Goal: Complete application form: Complete application form

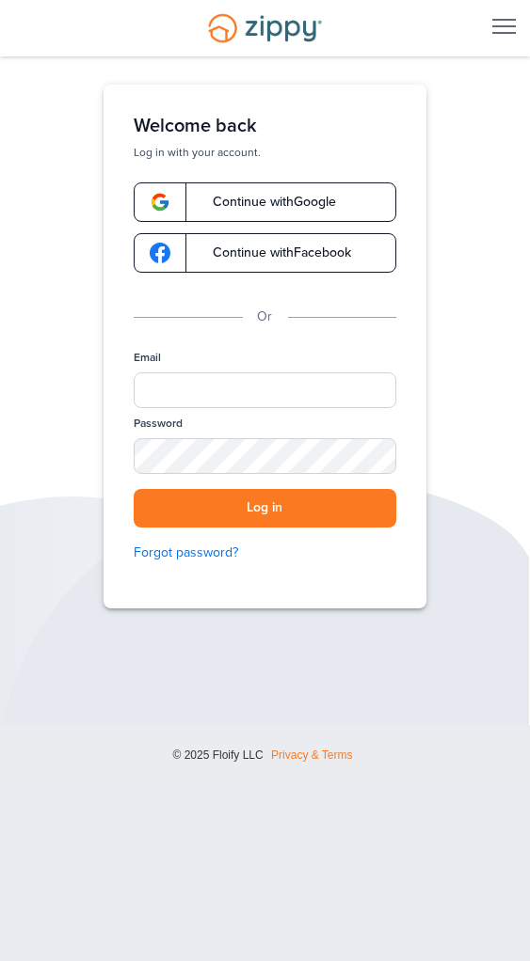
click at [269, 199] on span "Continue with Google" at bounding box center [265, 202] width 142 height 13
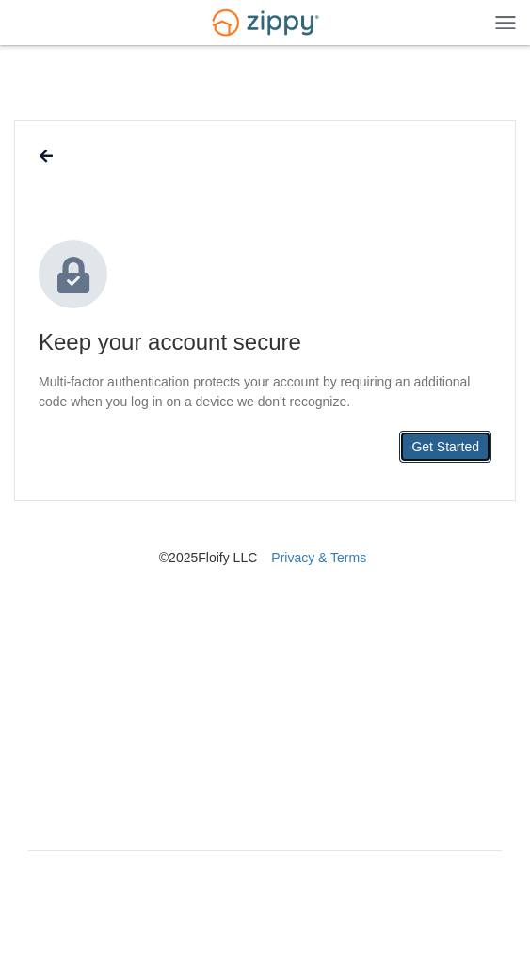
click at [468, 455] on button "Get Started" at bounding box center [445, 447] width 92 height 32
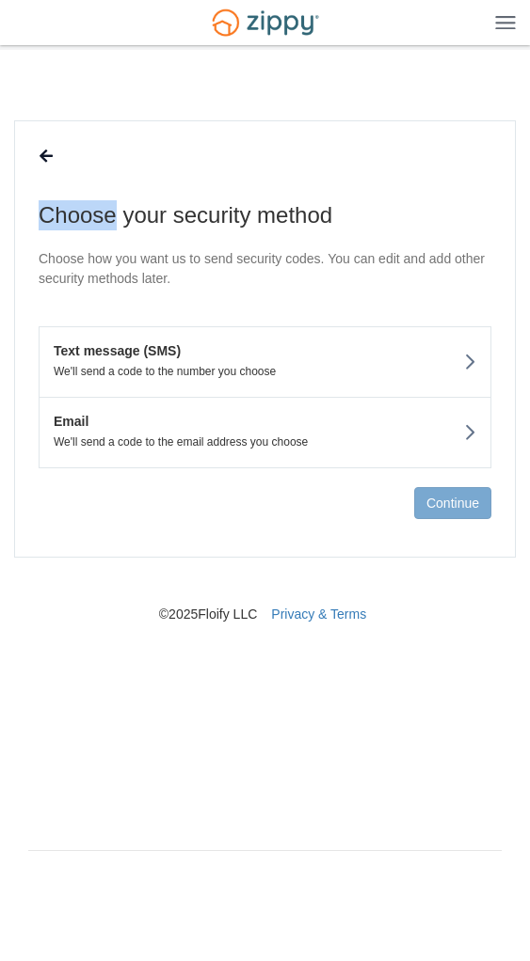
click at [147, 367] on p "We'll send a code to the number you choose" at bounding box center [258, 371] width 436 height 13
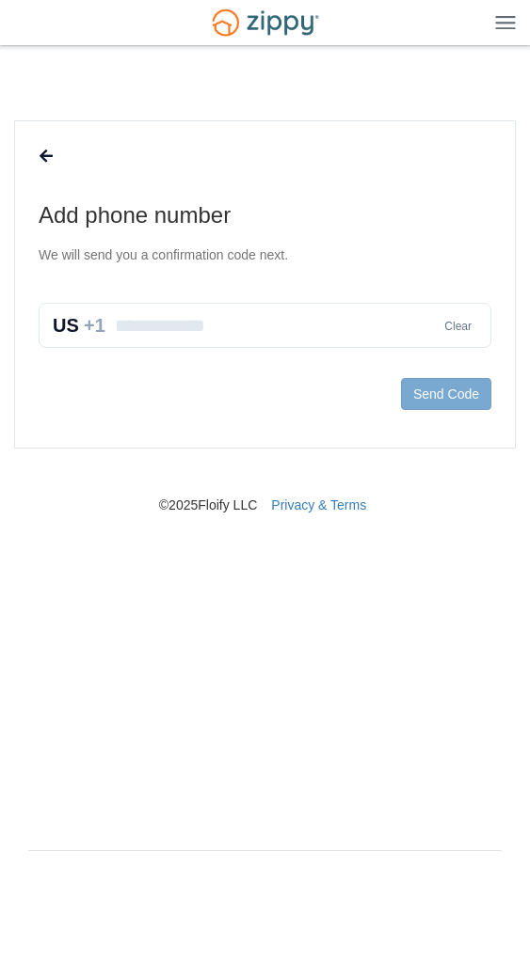
click at [189, 334] on input "text" at bounding box center [265, 325] width 452 height 45
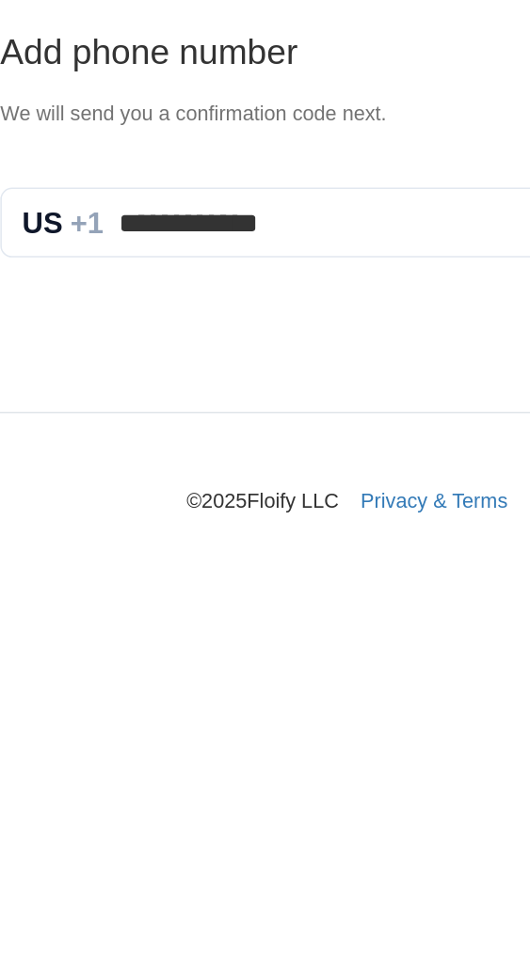
type input "**********"
click at [188, 507] on nav "© 2025 Floify LLC Privacy & Terms" at bounding box center [264, 482] width 473 height 66
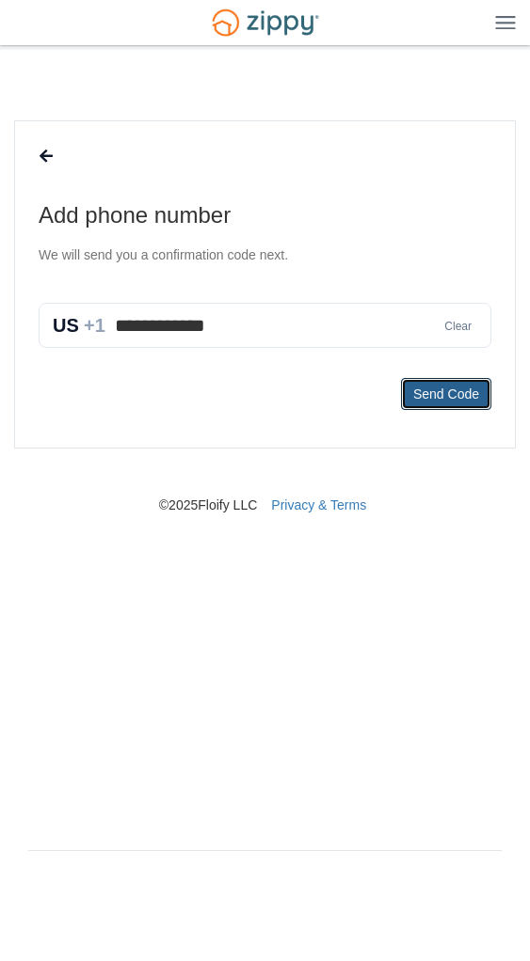
click at [442, 399] on button "Send Code" at bounding box center [446, 394] width 90 height 32
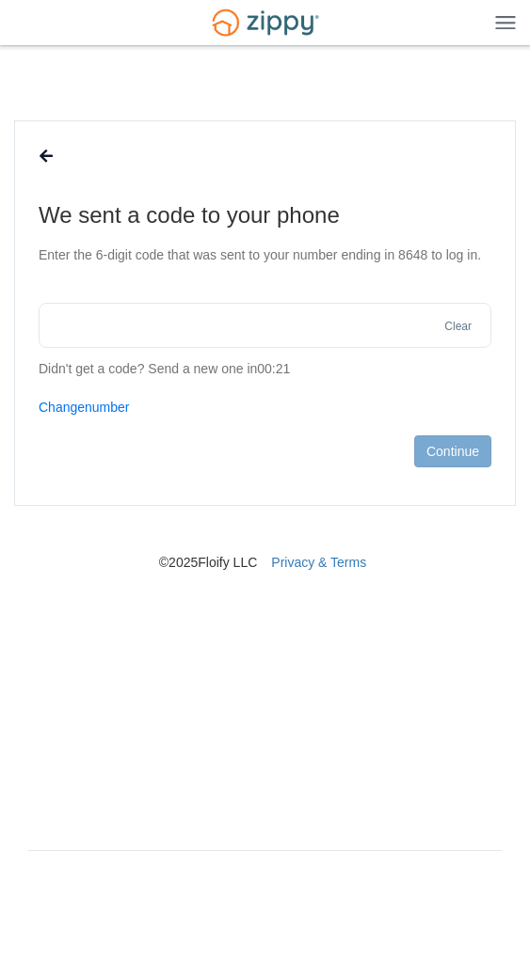
click at [125, 327] on input "text" at bounding box center [265, 325] width 452 height 45
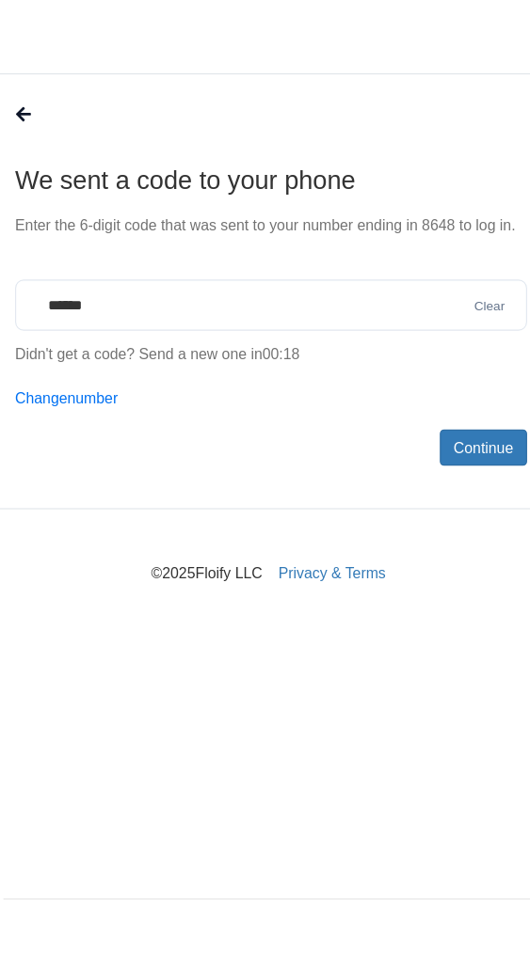
type input "******"
click at [156, 198] on section "We sent a code to your phone Enter the 6-digit code that was sent to your numbe…" at bounding box center [265, 313] width 452 height 346
click at [162, 173] on div at bounding box center [265, 160] width 452 height 41
click at [441, 452] on button "Continue" at bounding box center [452, 452] width 77 height 32
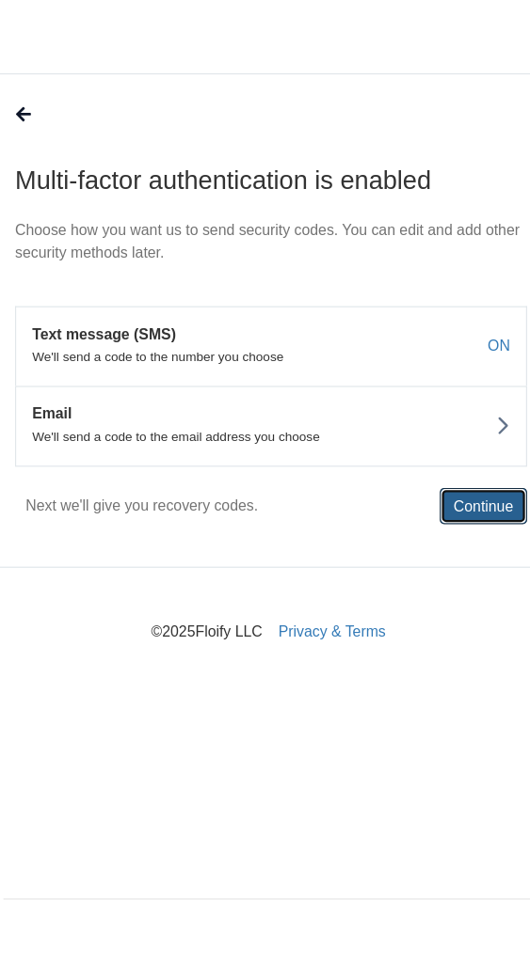
click at [449, 498] on button "Continue" at bounding box center [452, 503] width 77 height 32
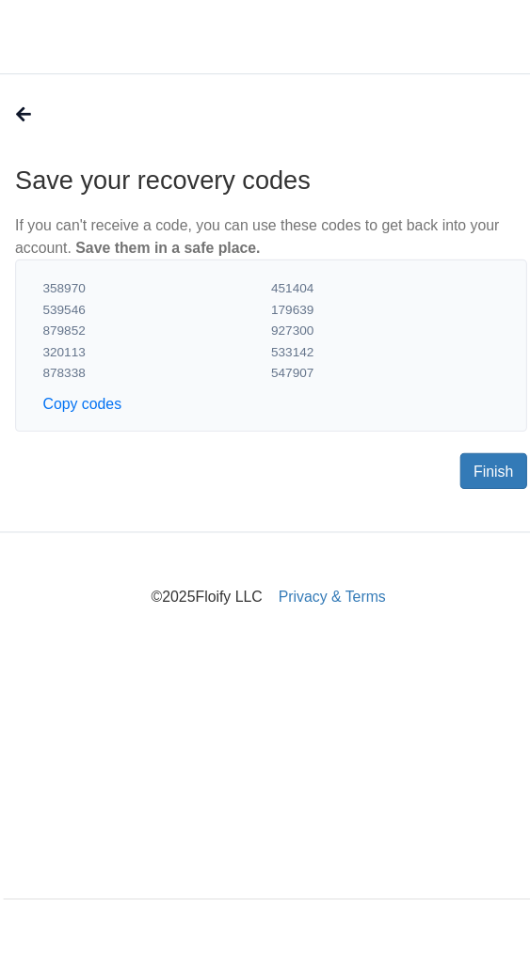
click at [77, 147] on div at bounding box center [265, 160] width 452 height 41
click at [55, 144] on button at bounding box center [46, 156] width 36 height 32
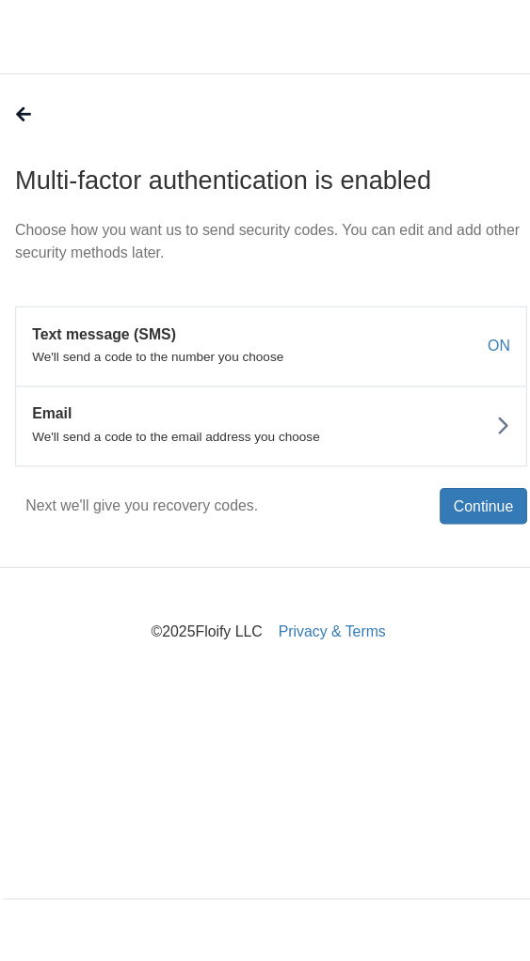
click at [151, 366] on p "We'll send a code to the number you choose" at bounding box center [258, 371] width 436 height 13
click at [447, 509] on button "Continue" at bounding box center [452, 503] width 77 height 32
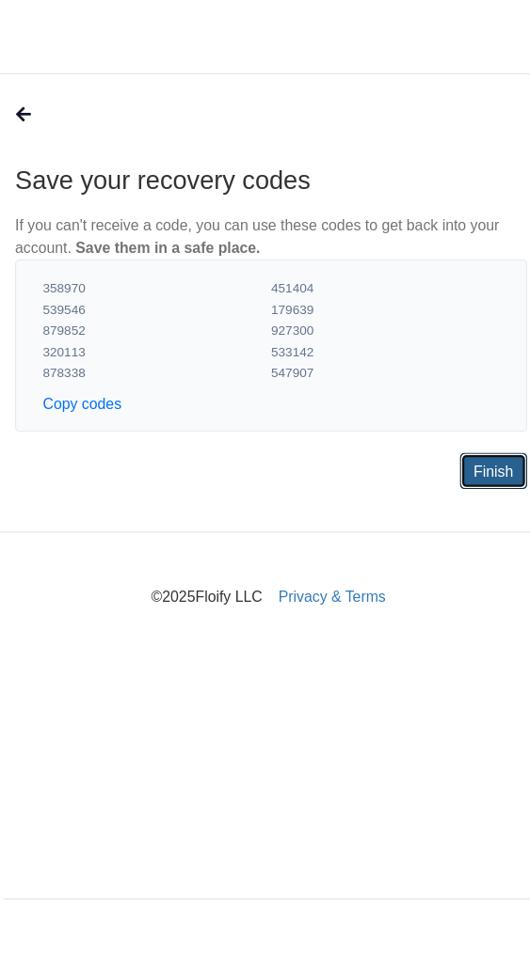
click at [438, 486] on link "Finish" at bounding box center [461, 472] width 59 height 32
